Goal: Task Accomplishment & Management: Manage account settings

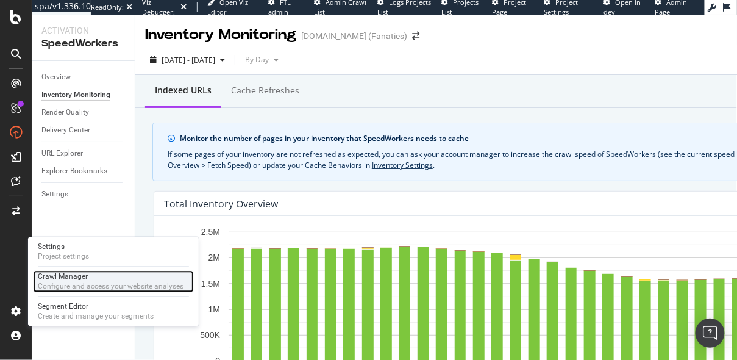
click at [55, 282] on div "Configure and access your website analyses" at bounding box center [111, 286] width 146 height 10
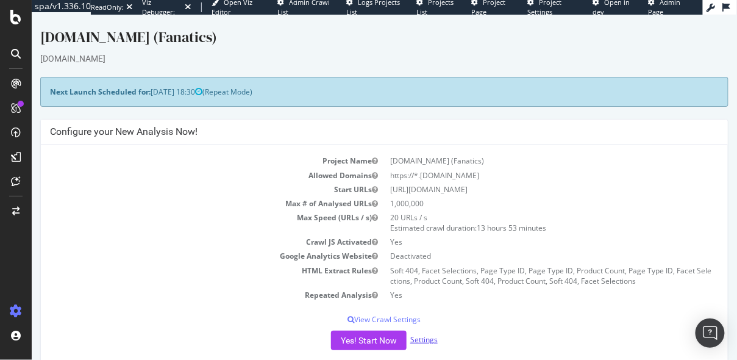
click at [427, 334] on link "Settings" at bounding box center [423, 338] width 27 height 10
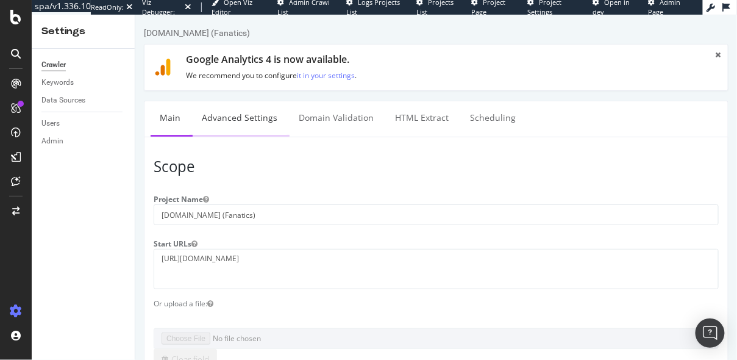
click at [245, 112] on link "Advanced Settings" at bounding box center [239, 118] width 94 height 34
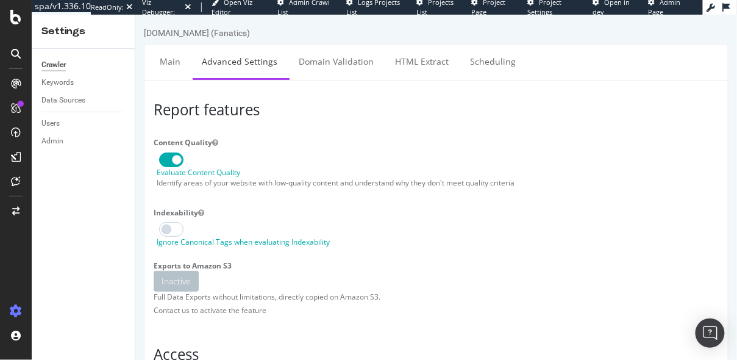
click at [66, 92] on div "Data Sources" at bounding box center [87, 100] width 93 height 18
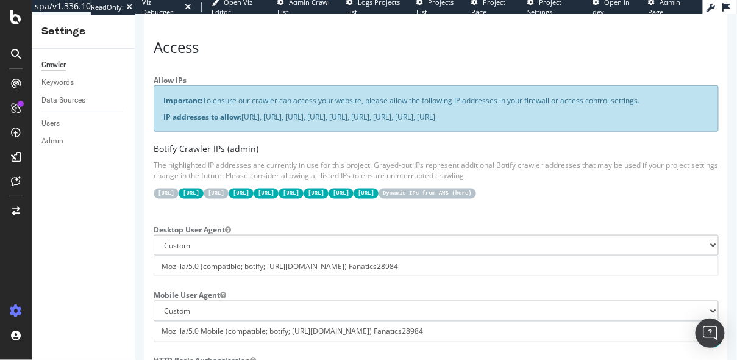
scroll to position [308, 0]
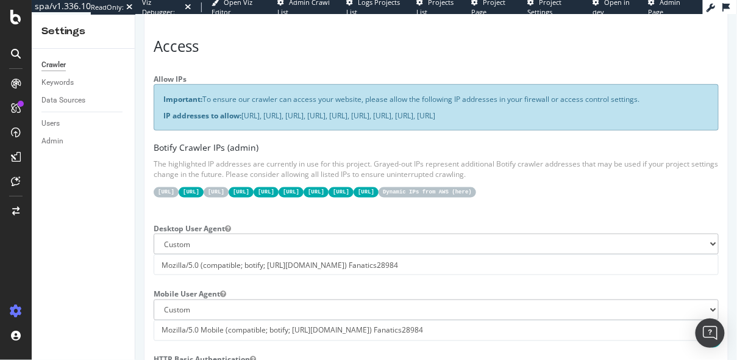
drag, startPoint x: 232, startPoint y: 119, endPoint x: 243, endPoint y: 109, distance: 15.5
click at [243, 110] on p "IP addresses to allow: [URL], [URL], [URL], [URL], [URL], [URL], [URL], [URL], …" at bounding box center [436, 115] width 546 height 10
copy p "[URL], [URL], [URL], [URL], [URL], [URL], [URL], [URL], [URL]"
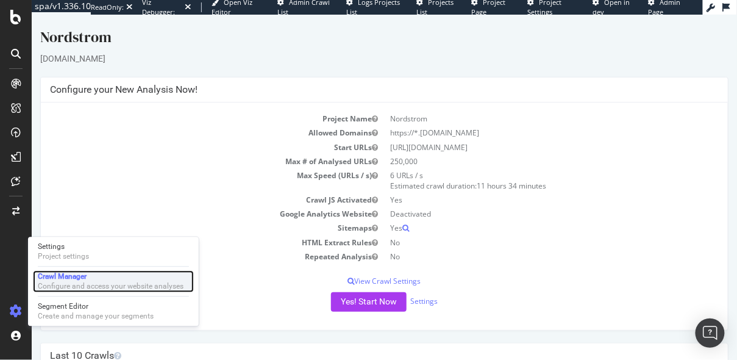
click at [60, 291] on div "Crawl Manager Configure and access your website analyses" at bounding box center [113, 281] width 161 height 22
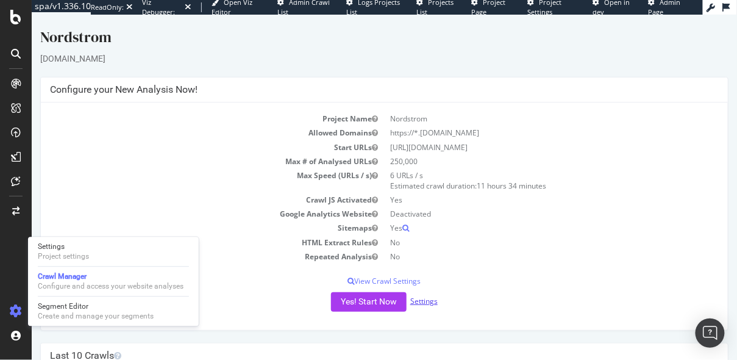
click at [418, 296] on link "Settings" at bounding box center [423, 300] width 27 height 10
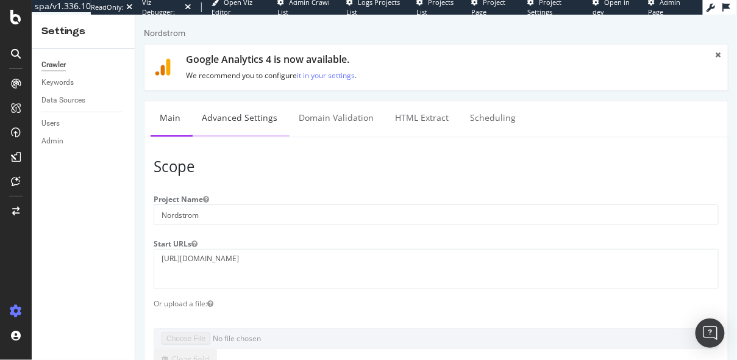
click at [236, 113] on link "Advanced Settings" at bounding box center [239, 118] width 94 height 34
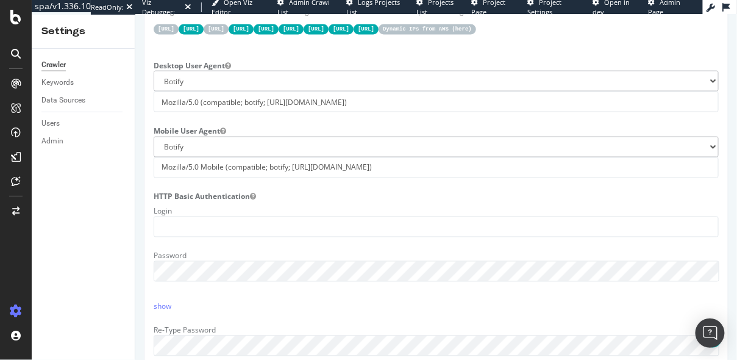
scroll to position [474, 0]
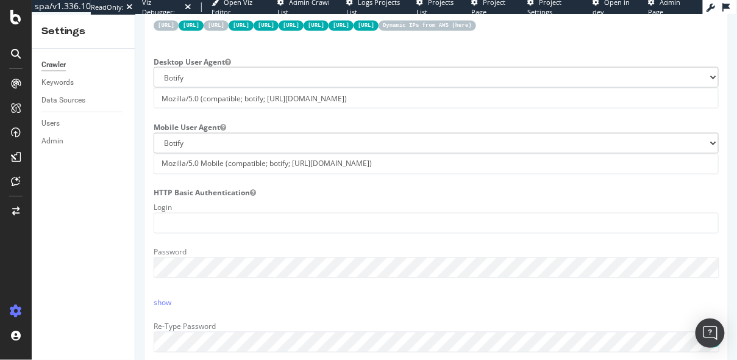
click at [144, 66] on label "Desktop User Agent" at bounding box center [192, 59] width 96 height 15
click at [224, 66] on button "Desktop User Agent" at bounding box center [227, 61] width 6 height 10
click at [207, 108] on input "Mozilla/5.0 (compatible; botify; http://botify.com)" at bounding box center [435, 97] width 565 height 21
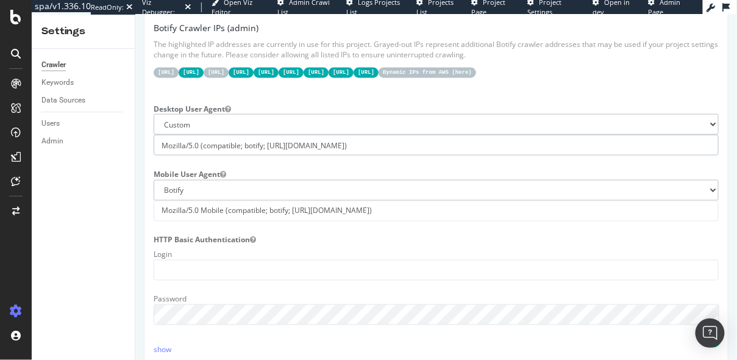
scroll to position [421, 0]
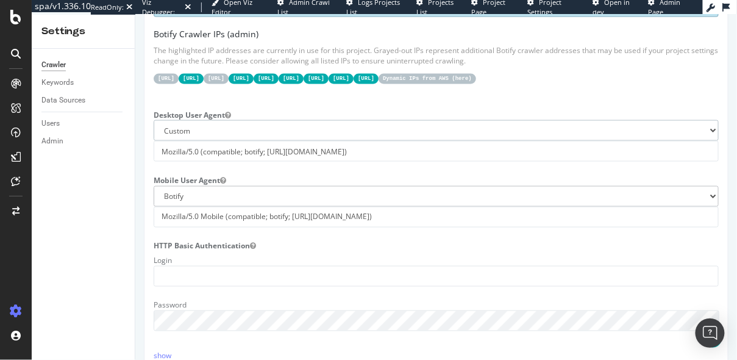
click at [192, 140] on select "Botify Googlebot Chrome Firefox Edge Custom" at bounding box center [435, 129] width 565 height 21
select select "Mozilla/5.0 (compatible; botify; http://botify.com)"
click at [194, 161] on input "Mozilla/5.0 (compatible; botify; http://botify.com)" at bounding box center [435, 150] width 565 height 21
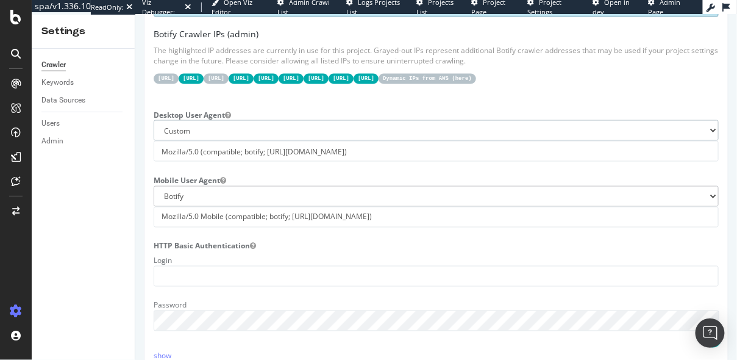
click at [176, 140] on select "Botify Googlebot Chrome Firefox Edge Custom" at bounding box center [435, 129] width 565 height 21
select select "Mozilla/5.0 (compatible; botify; http://botify.com)"
click at [180, 227] on input "Mozilla/5.0 Mobile (compatible; botify; http://botify.com)" at bounding box center [435, 216] width 565 height 21
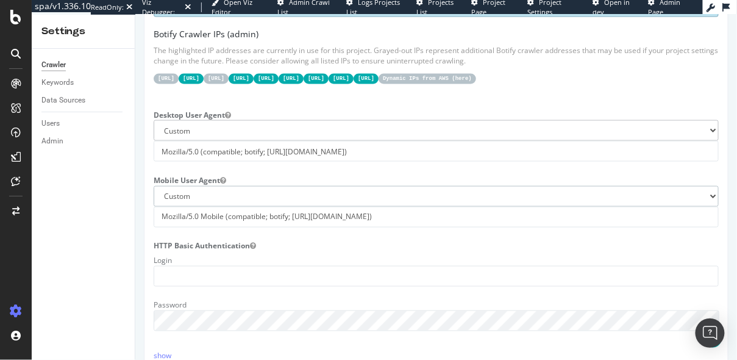
click at [168, 206] on select "Botify Googlebot Safari iPhone Safari iPad Chrome Android Custom" at bounding box center [435, 195] width 565 height 21
select select "Mozilla/5.0 Mobile (compatible; botify; http://botify.com)"
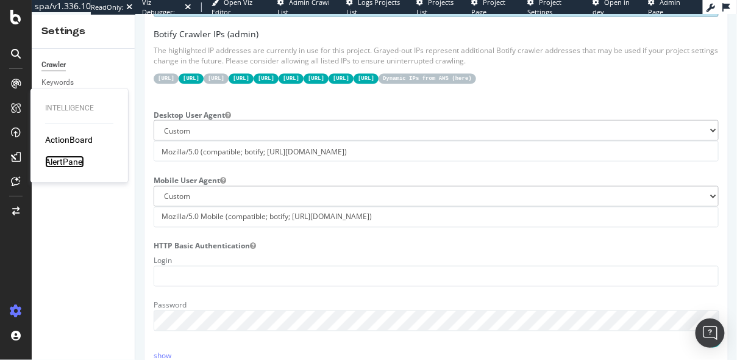
click at [64, 162] on div "AlertPanel" at bounding box center [64, 161] width 39 height 12
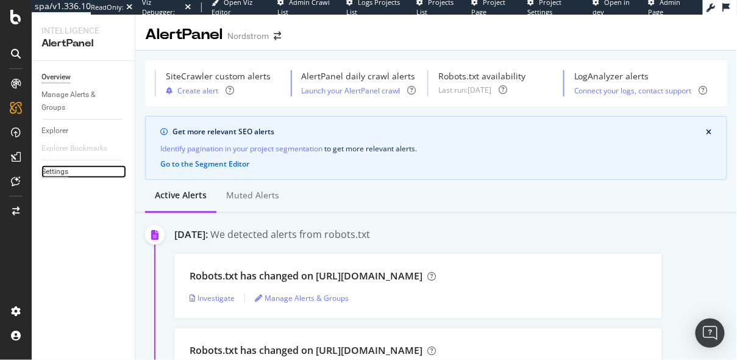
click at [68, 171] on div "Settings" at bounding box center [54, 171] width 27 height 13
select select "04"
select select "45"
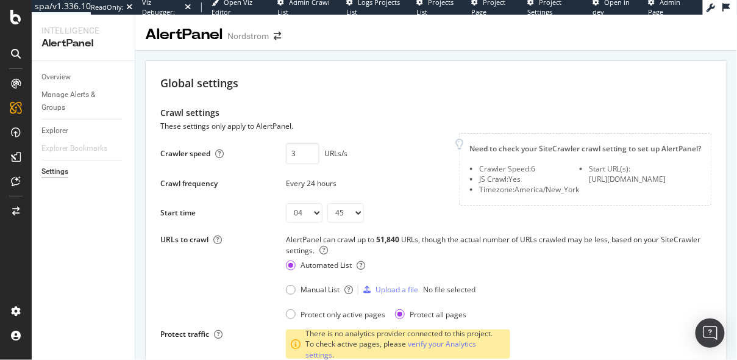
click at [609, 179] on div "https://www.nordstrom.com/" at bounding box center [627, 179] width 77 height 10
click at [463, 141] on icon at bounding box center [459, 144] width 9 height 11
click at [602, 86] on div "Global settings" at bounding box center [436, 84] width 552 height 16
click at [711, 9] on icon at bounding box center [711, 8] width 9 height 9
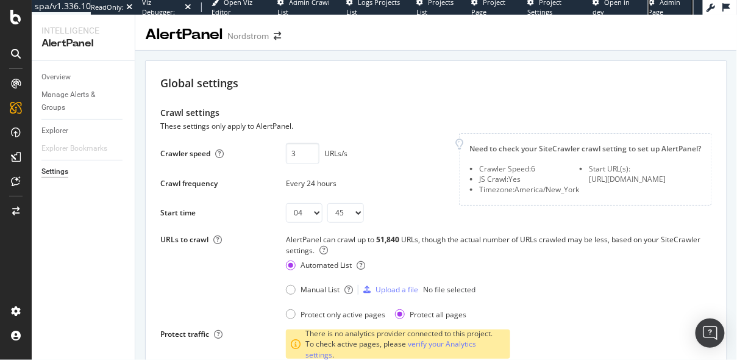
click at [658, 4] on link "Admin Page" at bounding box center [670, 7] width 45 height 19
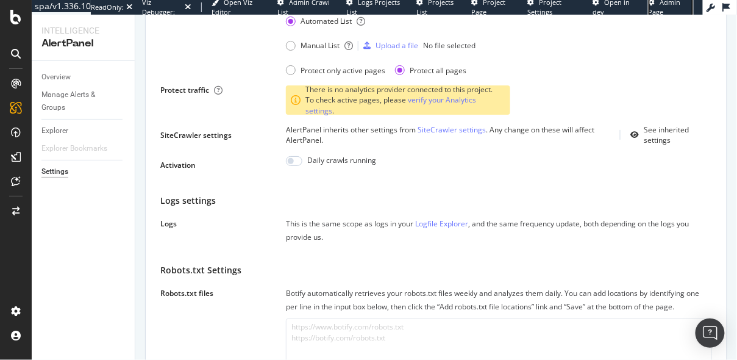
scroll to position [251, 0]
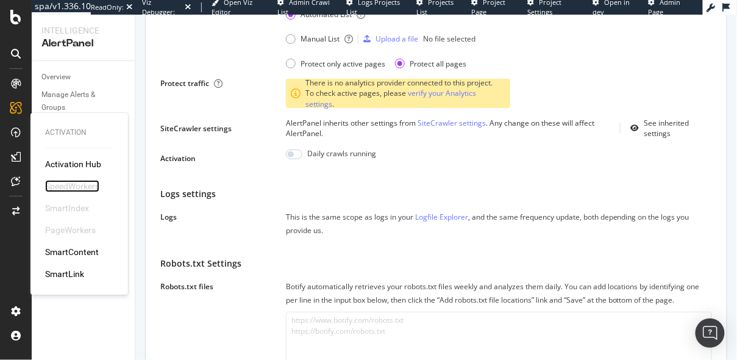
click at [68, 183] on div "SpeedWorkers" at bounding box center [72, 186] width 54 height 12
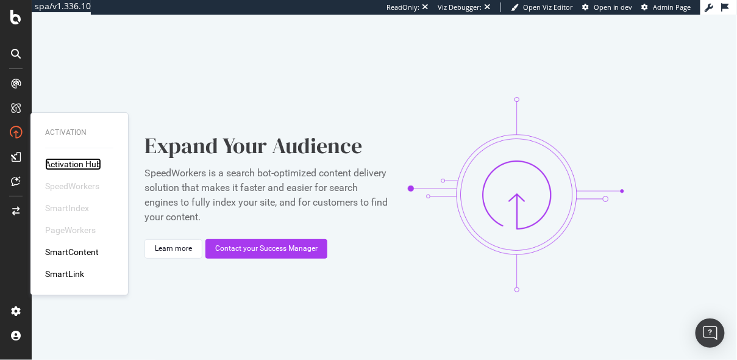
click at [80, 163] on div "Activation Hub" at bounding box center [73, 164] width 56 height 12
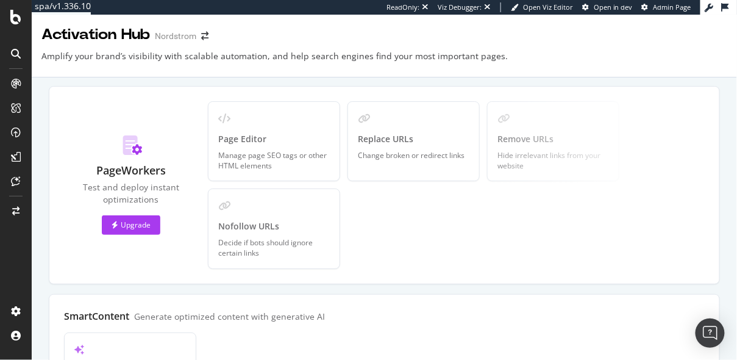
click at [122, 100] on div "PageWorkers Test and deploy instant optimizations Upgrade Page Editor Manage pa…" at bounding box center [384, 185] width 671 height 198
click at [363, 74] on div "Amplify your brand’s visibility with scalable automation, and help search engin…" at bounding box center [384, 63] width 705 height 27
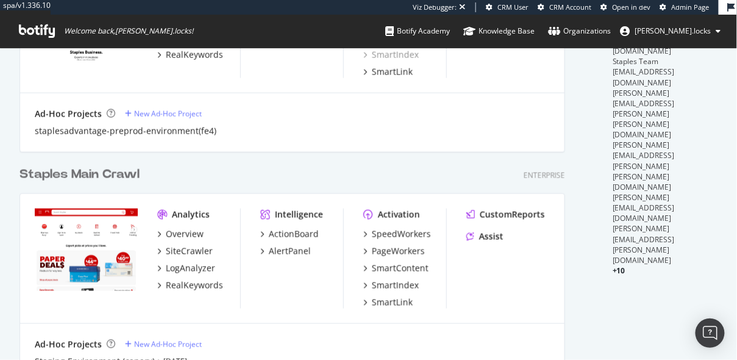
scroll to position [405, 0]
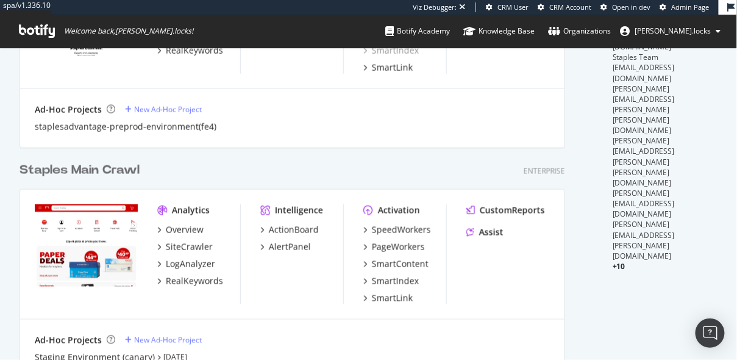
click at [79, 173] on div "Staples Main Crawl" at bounding box center [80, 171] width 120 height 18
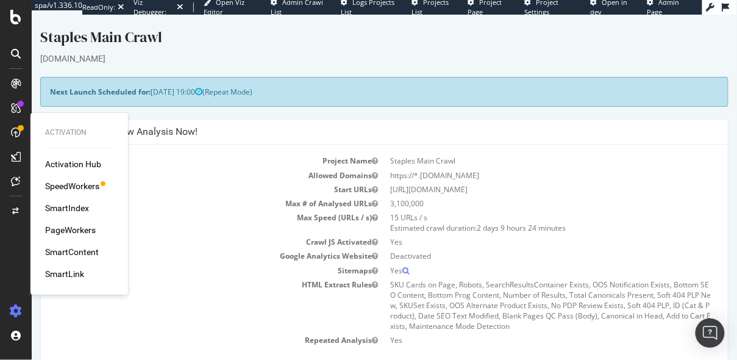
click at [55, 182] on div "SpeedWorkers" at bounding box center [72, 186] width 54 height 12
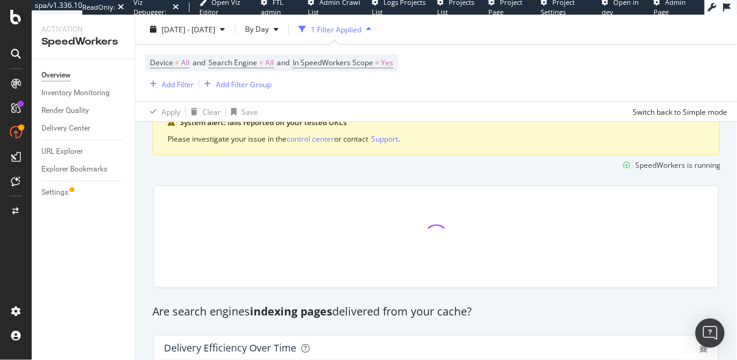
scroll to position [57, 0]
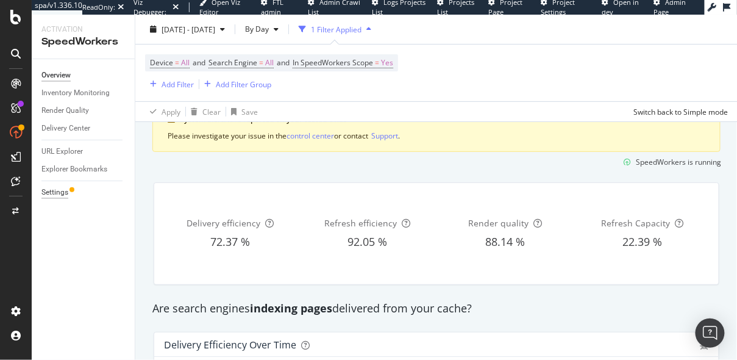
click at [59, 194] on div "Settings" at bounding box center [54, 192] width 27 height 13
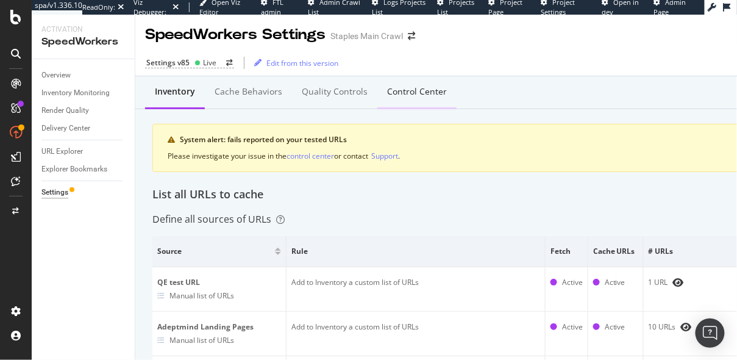
click at [387, 93] on div "Control Center" at bounding box center [417, 91] width 60 height 12
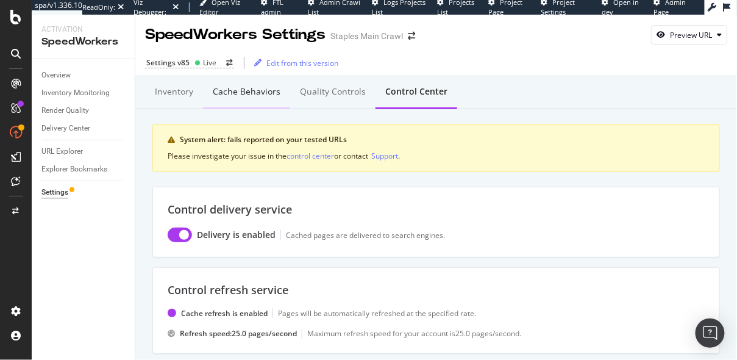
click at [235, 94] on div "Cache behaviors" at bounding box center [247, 91] width 68 height 12
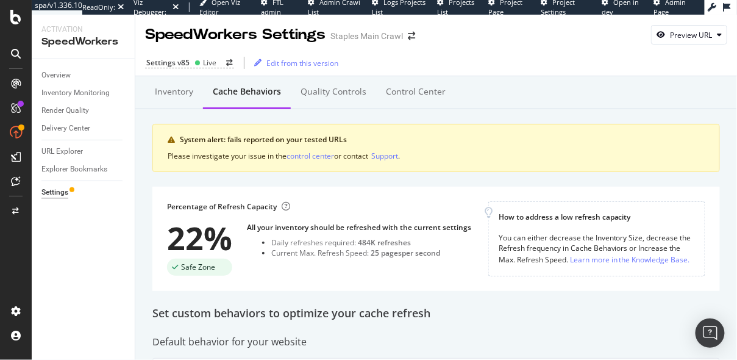
click at [520, 37] on div "SpeedWorkers Settings Staples Main Crawl Preview URL" at bounding box center [436, 30] width 602 height 30
